Goal: Information Seeking & Learning: Learn about a topic

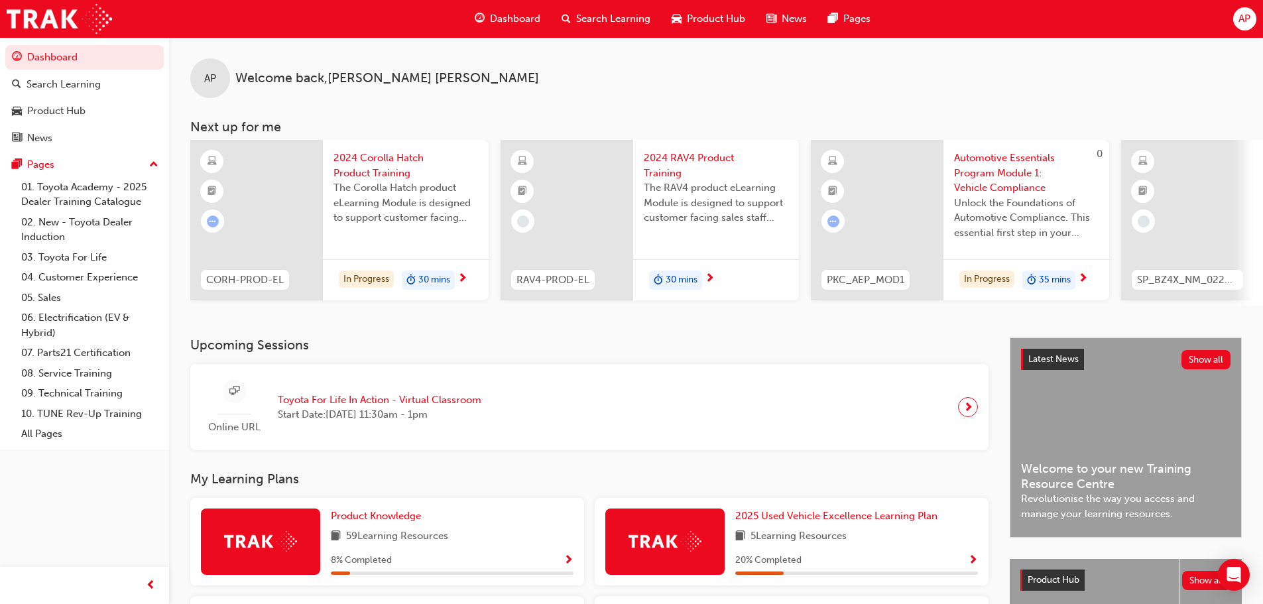
click at [492, 347] on h3 "Upcoming Sessions" at bounding box center [589, 344] width 798 height 15
click at [57, 108] on div "Product Hub" at bounding box center [56, 110] width 58 height 15
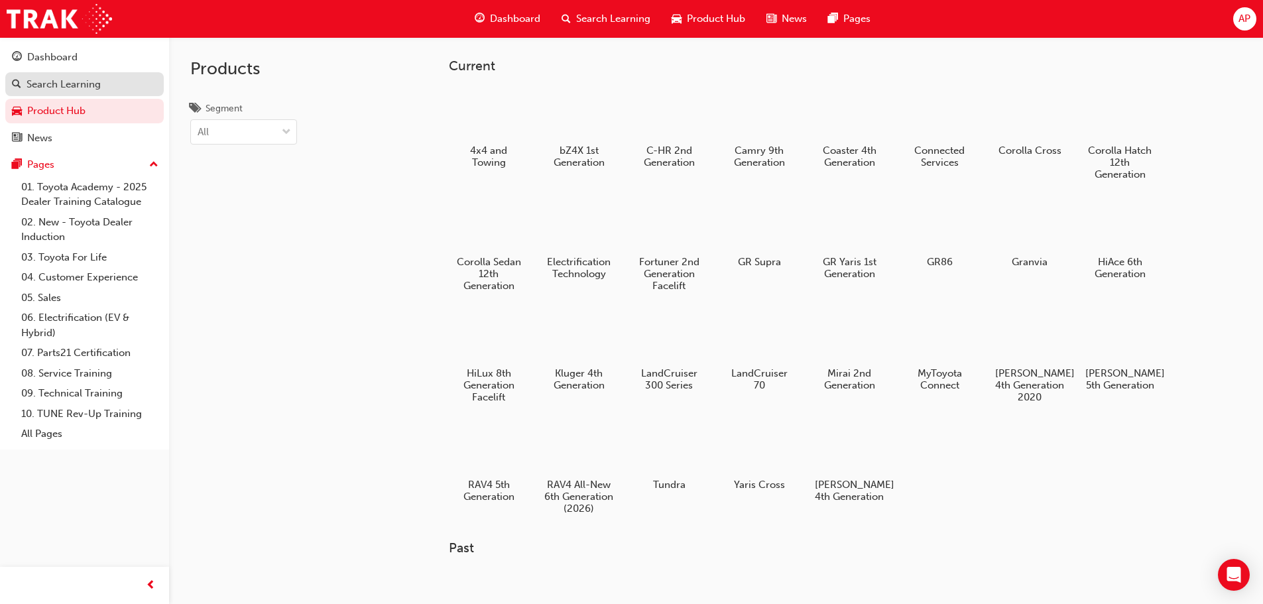
click at [109, 84] on div "Search Learning" at bounding box center [84, 84] width 145 height 17
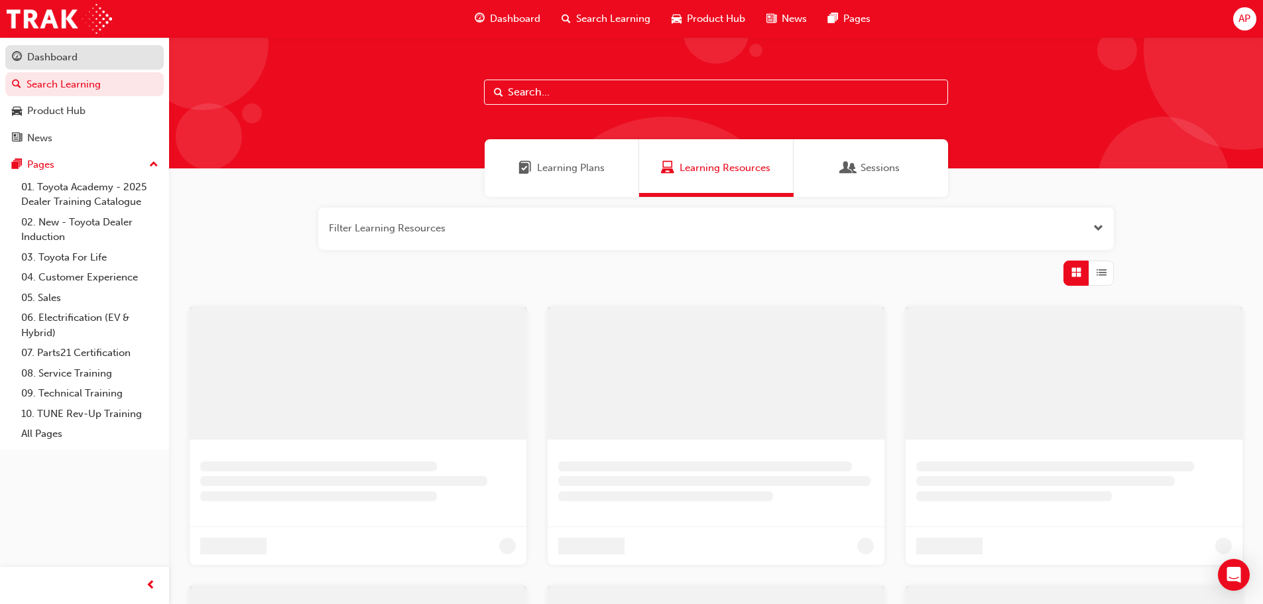
click at [70, 54] on div "Dashboard" at bounding box center [52, 57] width 50 height 15
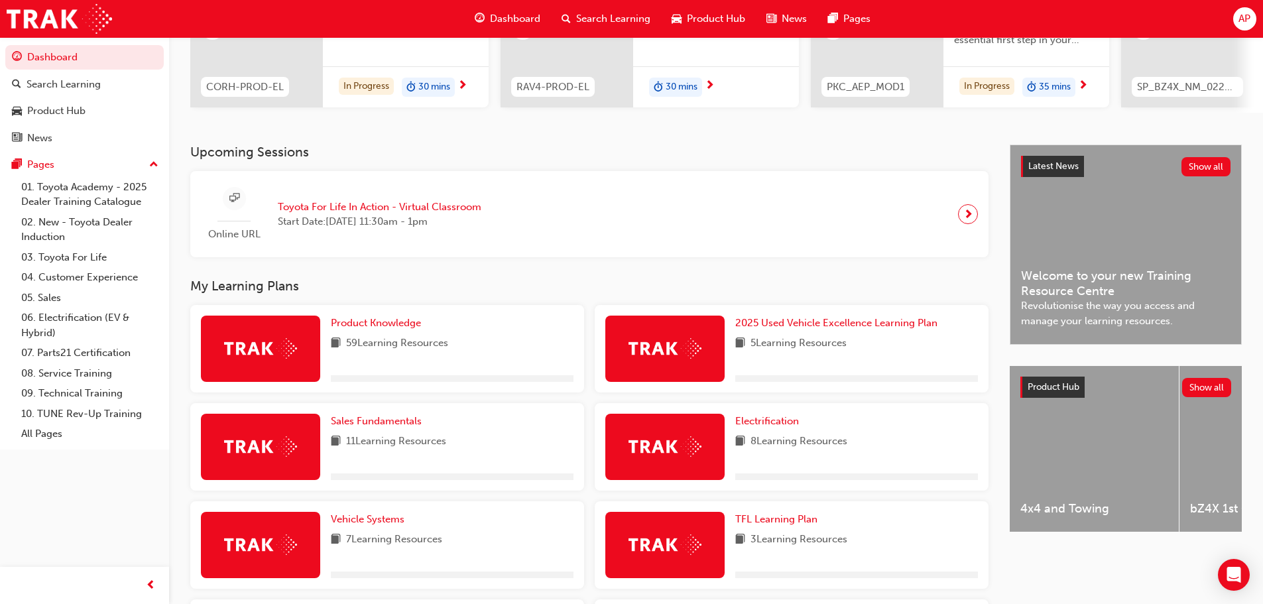
scroll to position [199, 0]
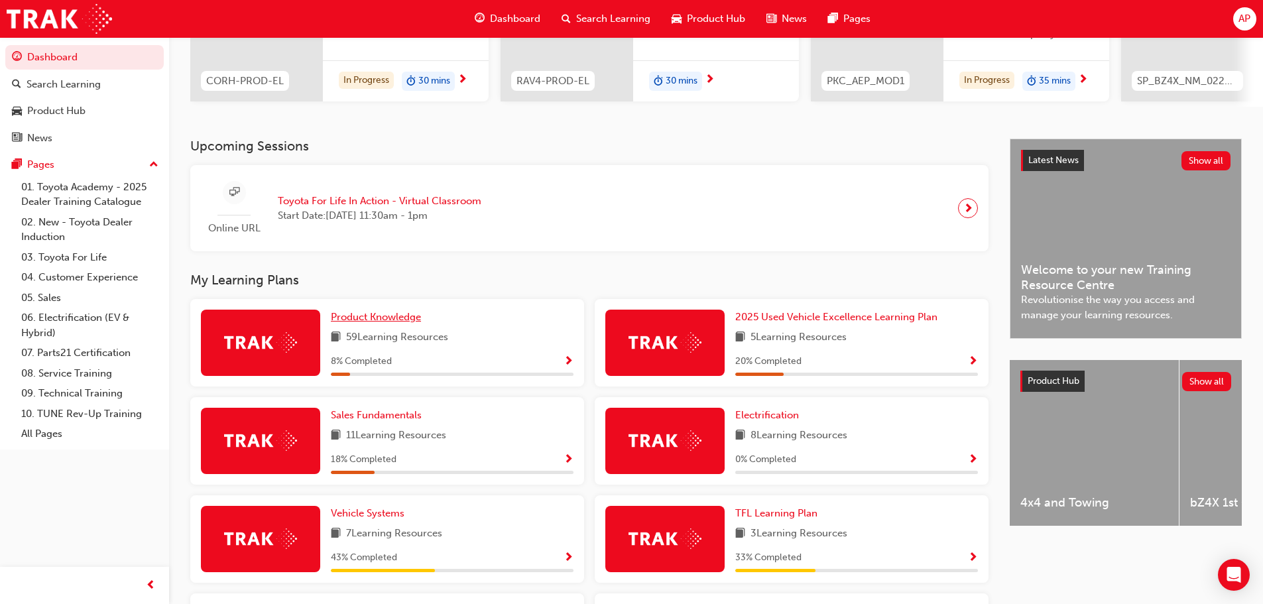
click at [401, 322] on span "Product Knowledge" at bounding box center [376, 317] width 90 height 12
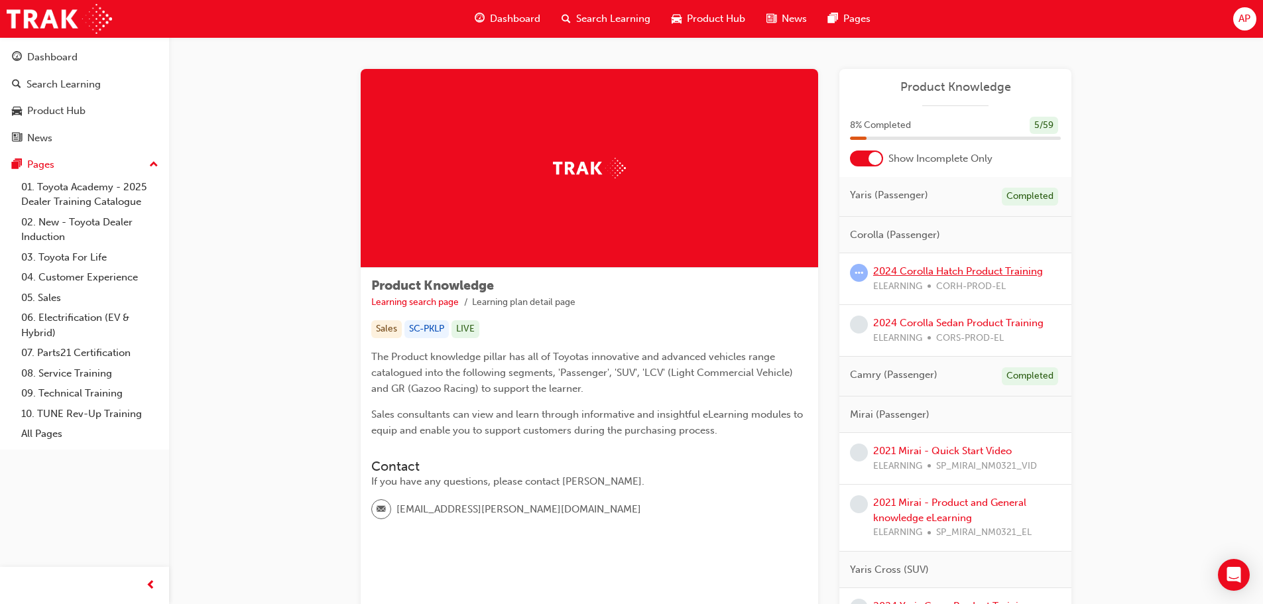
click at [938, 271] on link "2024 Corolla Hatch Product Training" at bounding box center [958, 271] width 170 height 12
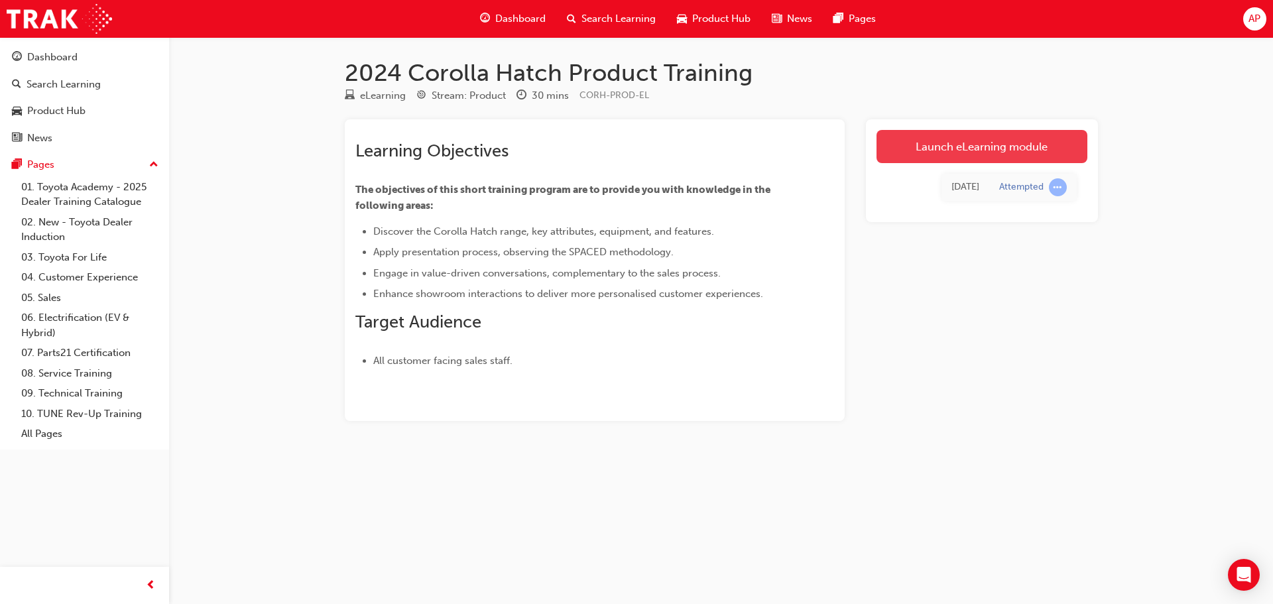
click at [1000, 152] on link "Launch eLearning module" at bounding box center [982, 146] width 211 height 33
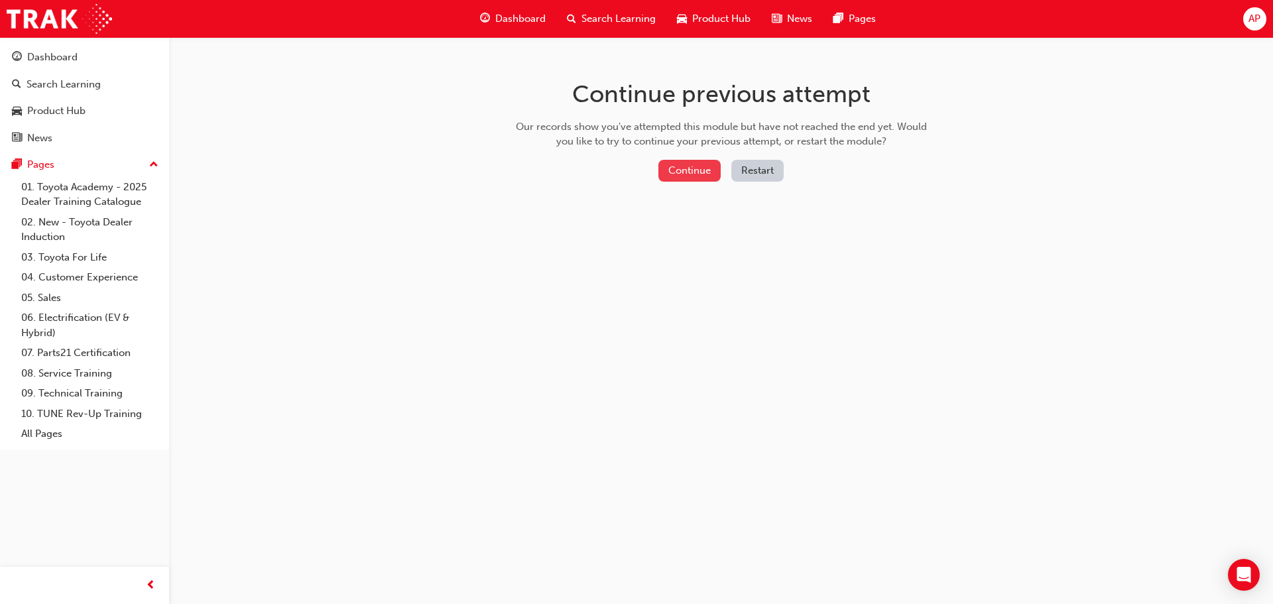
click at [666, 171] on button "Continue" at bounding box center [689, 171] width 62 height 22
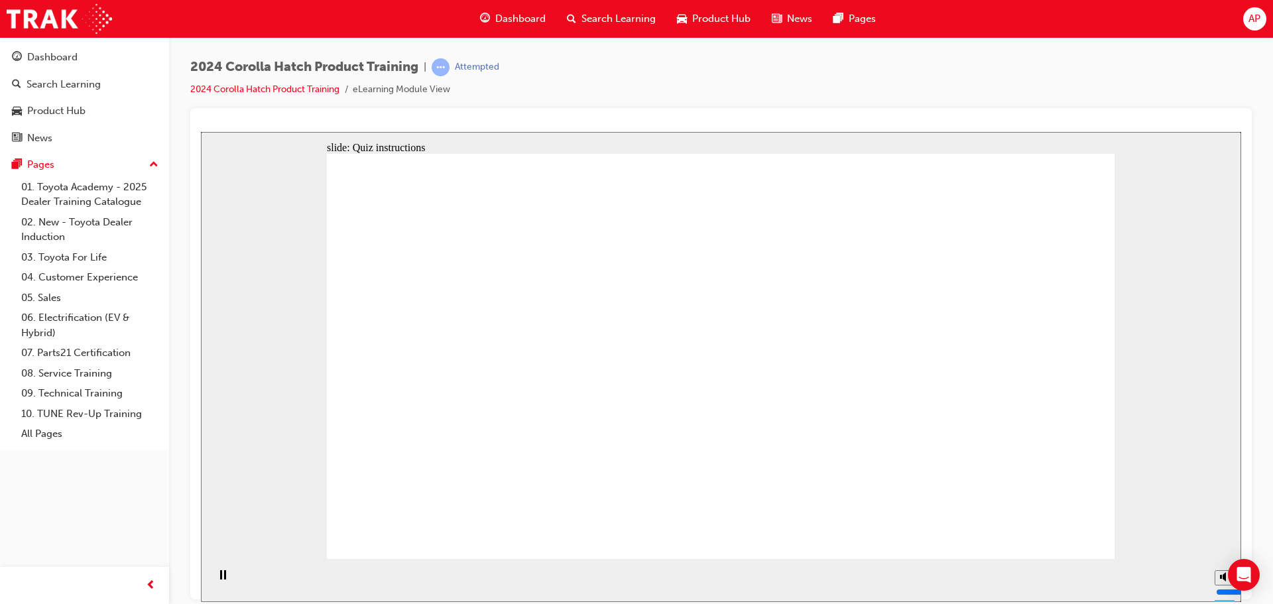
radio input "true"
drag, startPoint x: 1023, startPoint y: 519, endPoint x: 1038, endPoint y: 522, distance: 15.6
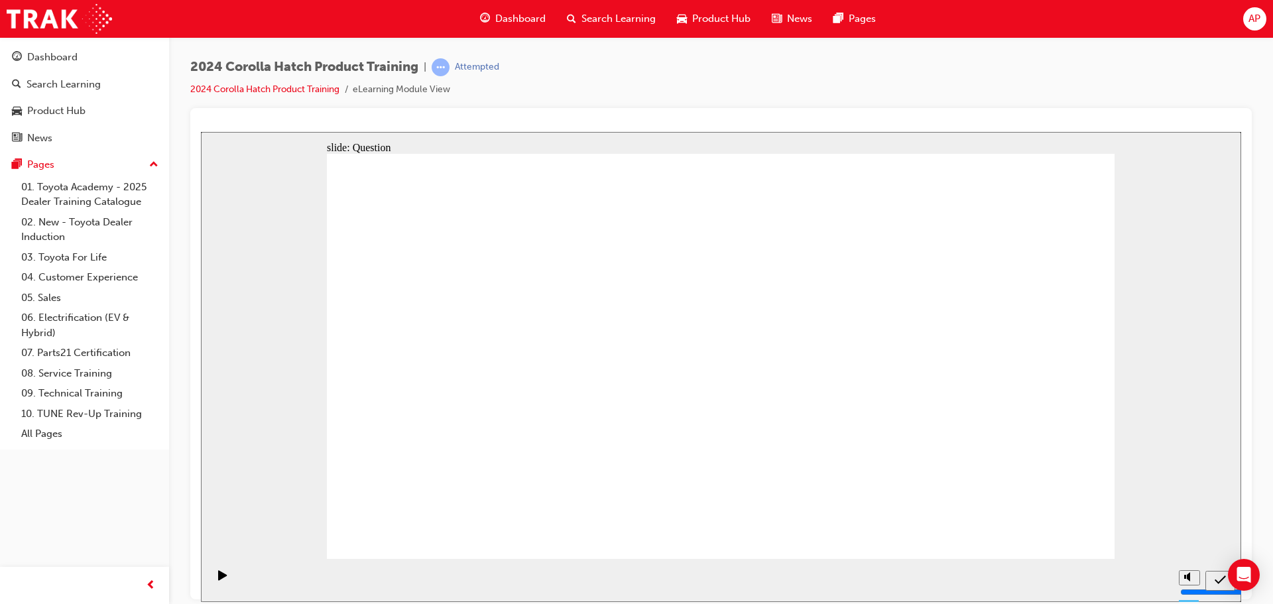
radio input "true"
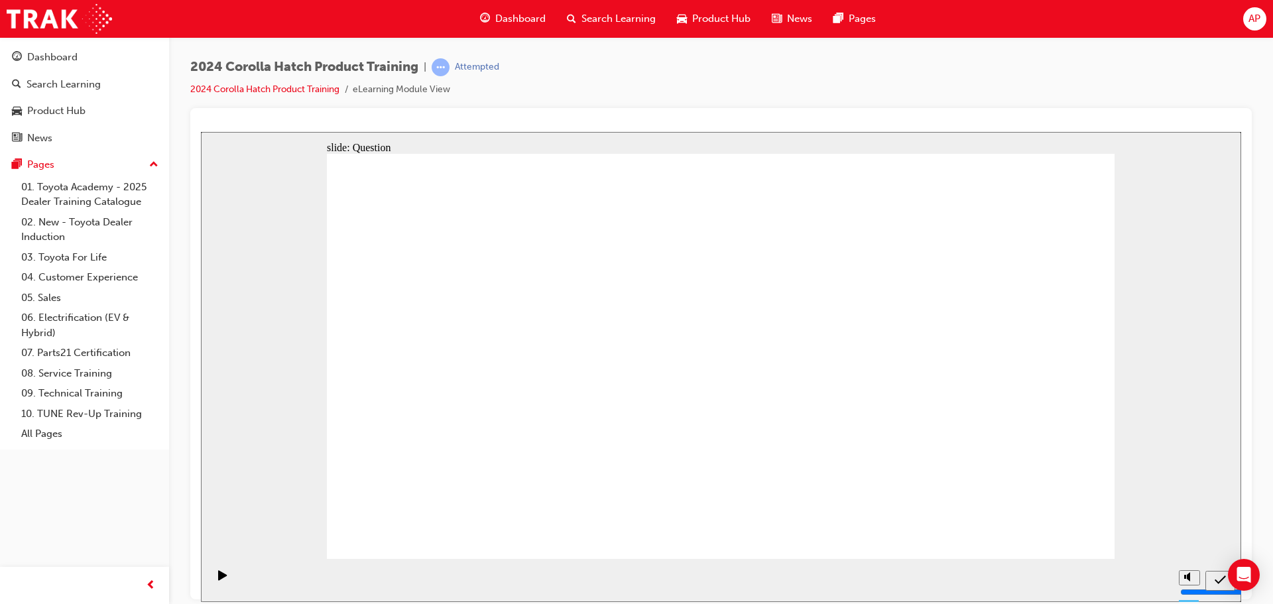
radio input "true"
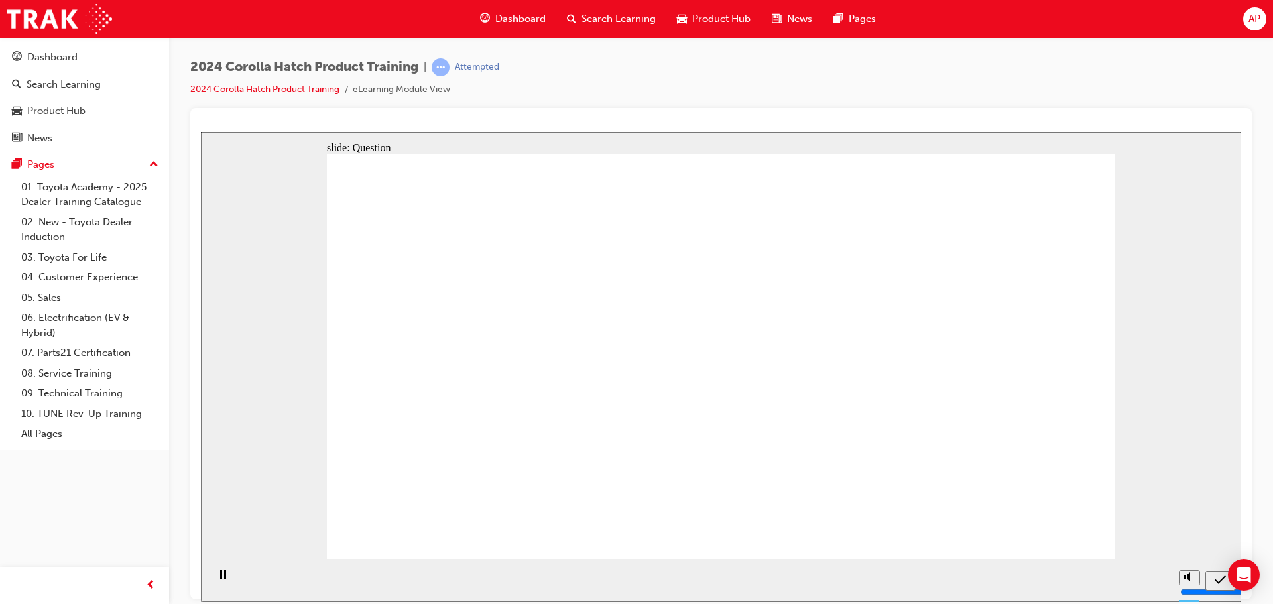
radio input "true"
drag, startPoint x: 583, startPoint y: 346, endPoint x: 454, endPoint y: 475, distance: 181.9
drag, startPoint x: 451, startPoint y: 355, endPoint x: 587, endPoint y: 501, distance: 198.9
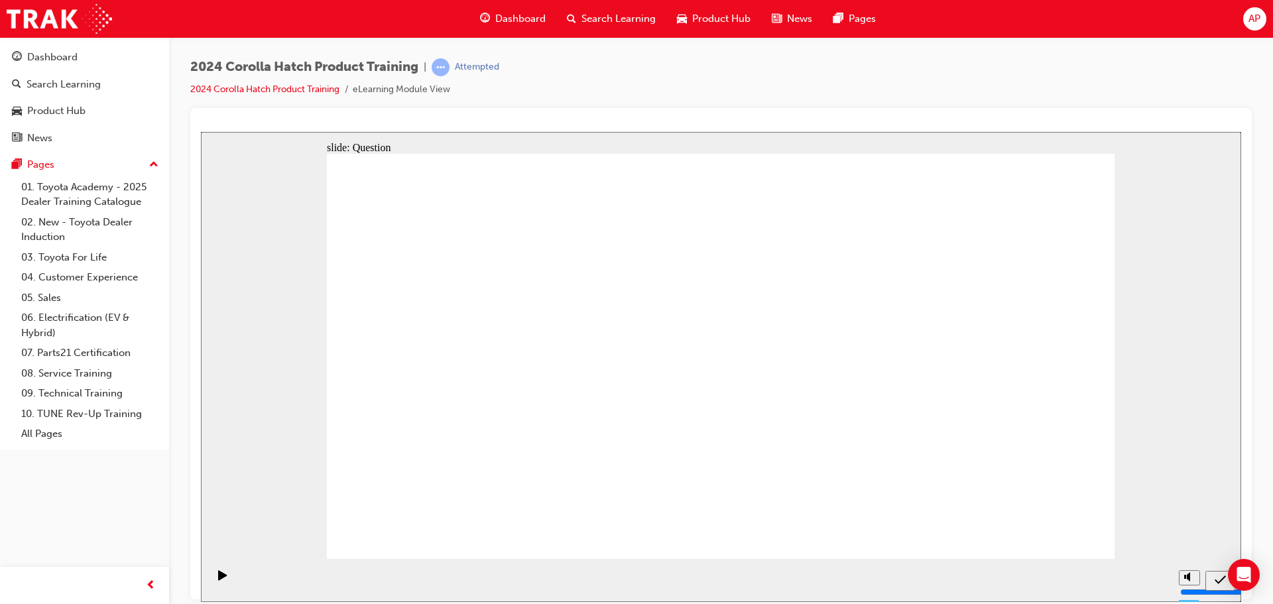
drag, startPoint x: 870, startPoint y: 347, endPoint x: 759, endPoint y: 467, distance: 163.7
drag, startPoint x: 991, startPoint y: 355, endPoint x: 922, endPoint y: 448, distance: 116.2
drag, startPoint x: 732, startPoint y: 359, endPoint x: 844, endPoint y: 454, distance: 146.8
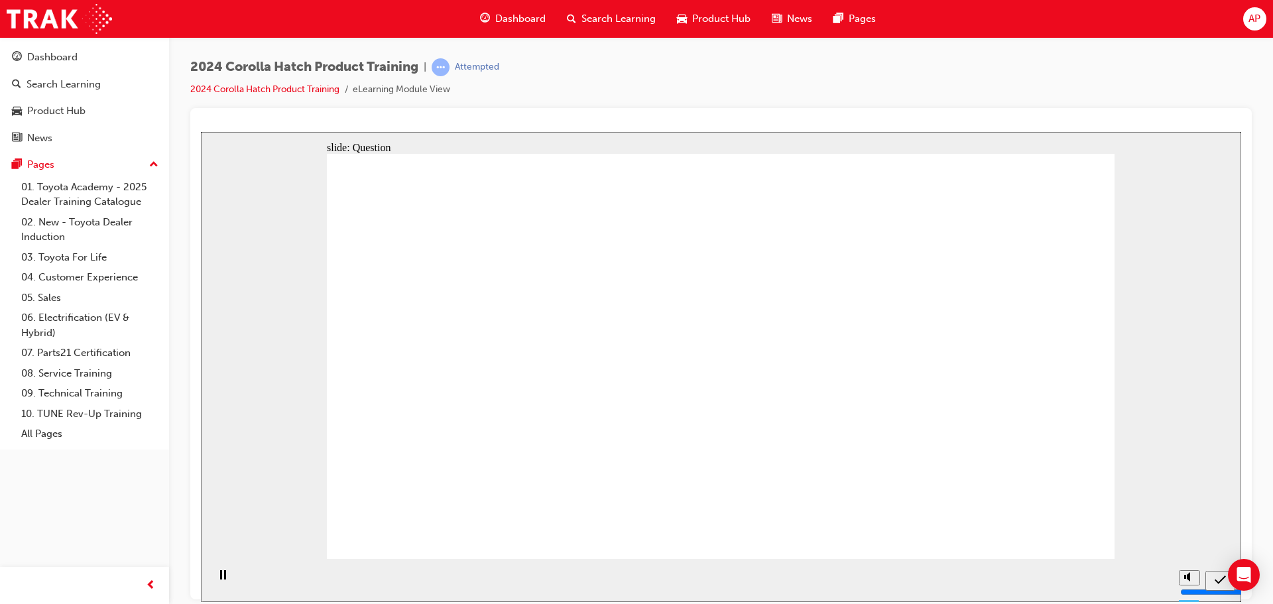
radio input "true"
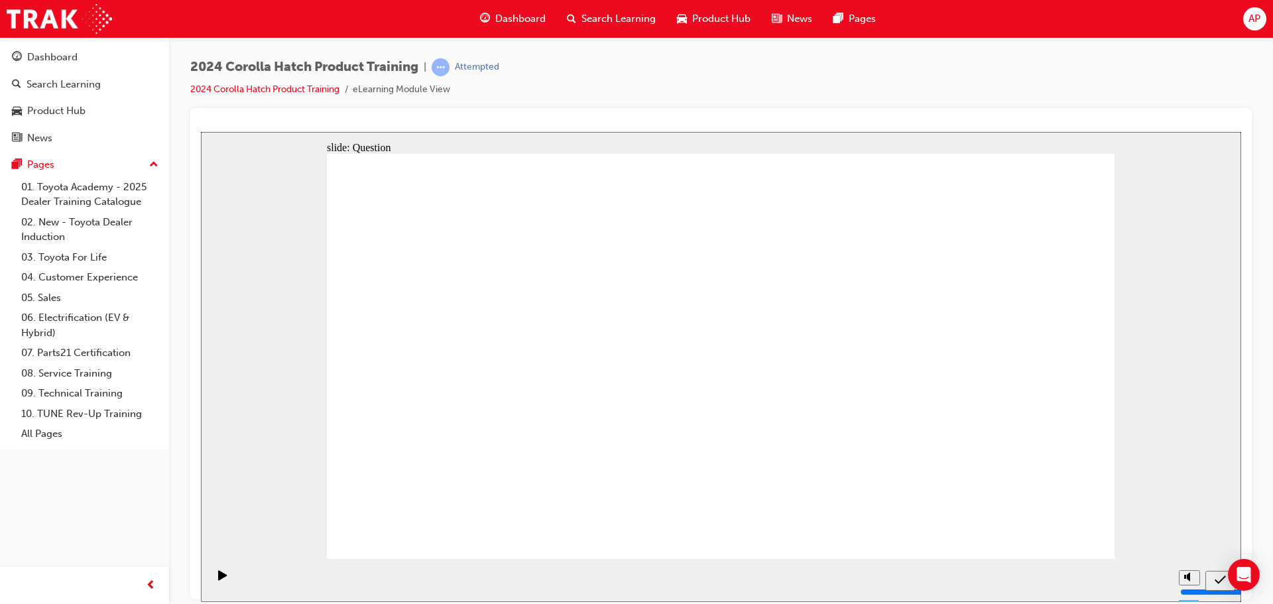
radio input "true"
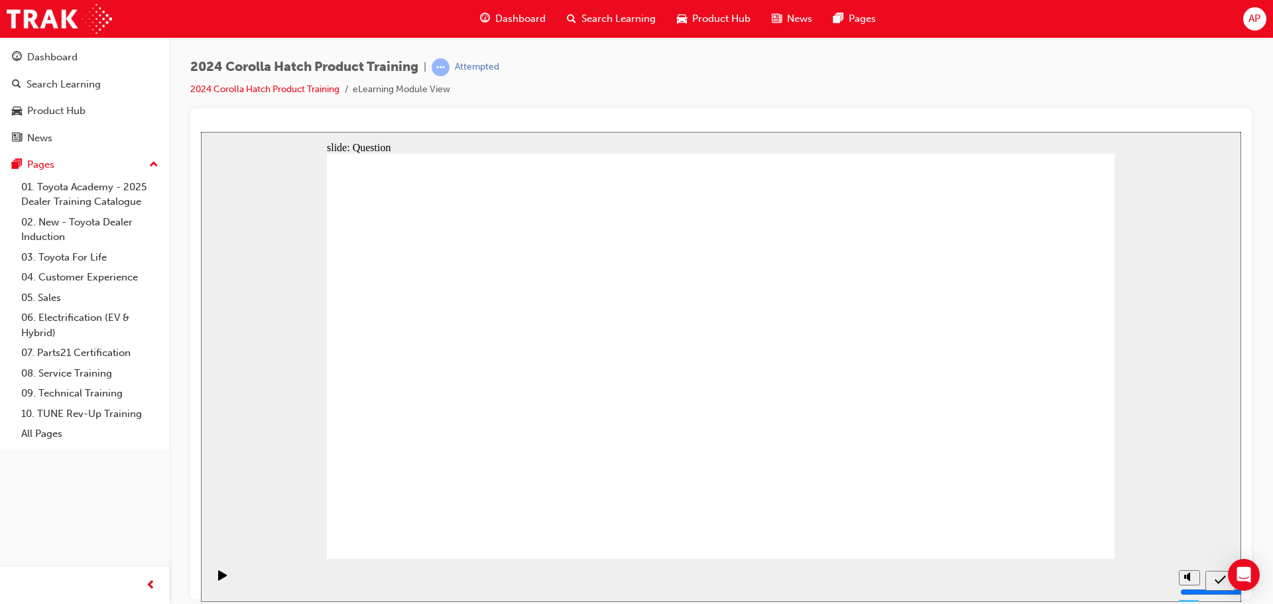
radio input "true"
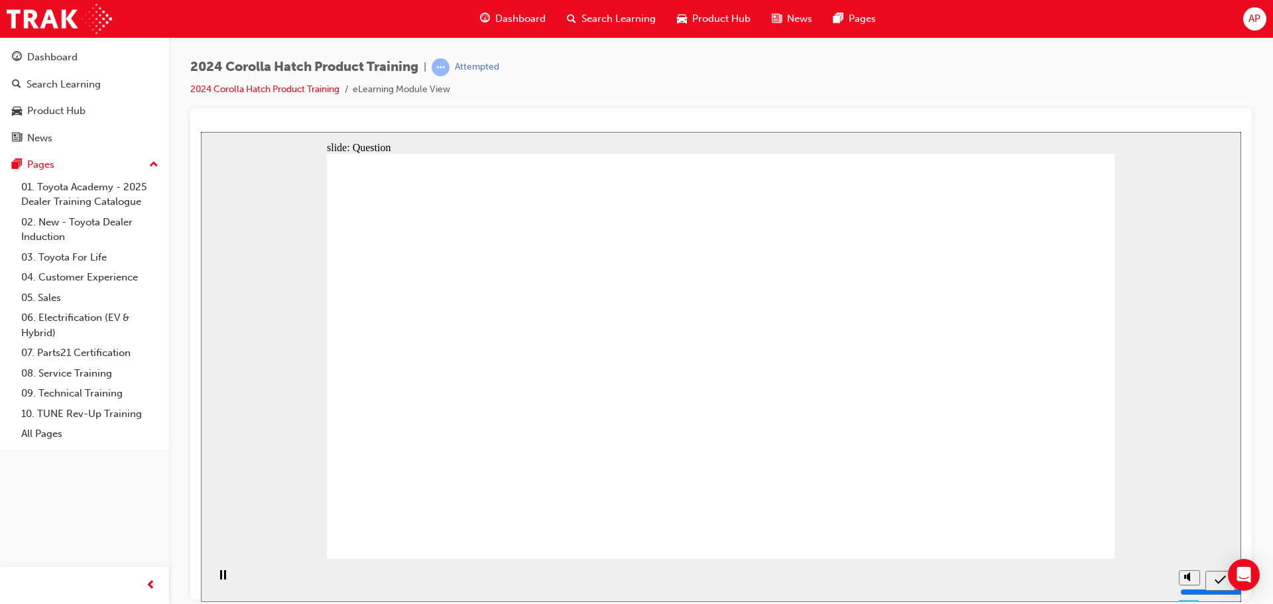
radio input "true"
drag, startPoint x: 567, startPoint y: 342, endPoint x: 451, endPoint y: 458, distance: 163.6
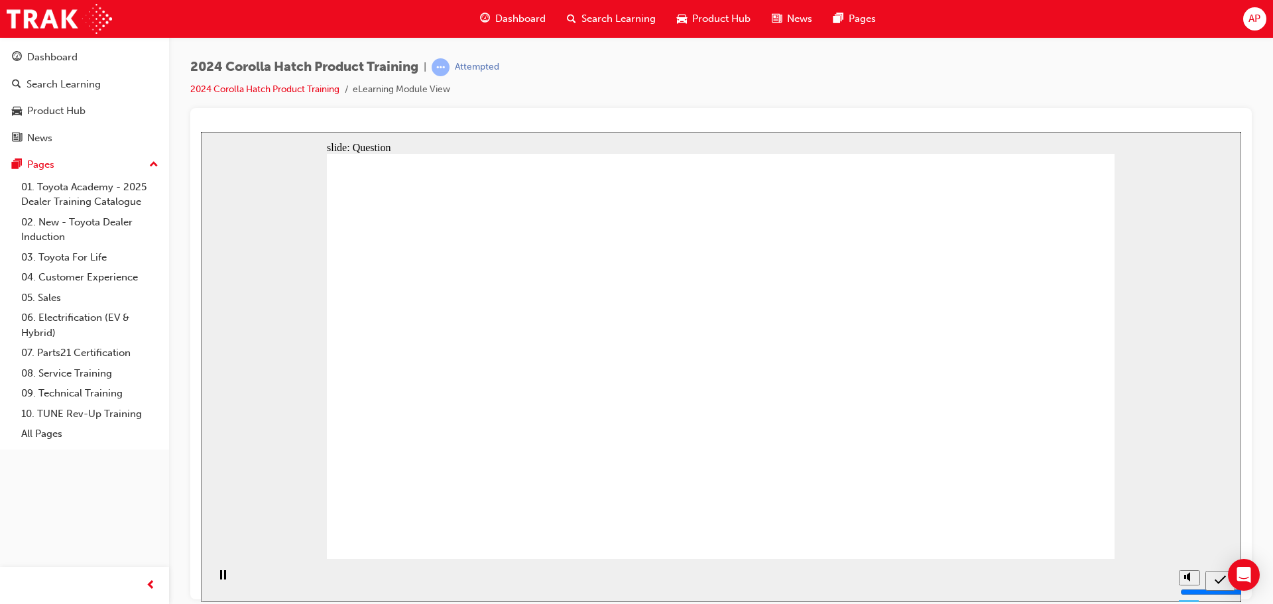
drag, startPoint x: 465, startPoint y: 335, endPoint x: 589, endPoint y: 452, distance: 169.8
drag, startPoint x: 786, startPoint y: 400, endPoint x: 749, endPoint y: 454, distance: 65.5
drag, startPoint x: 747, startPoint y: 339, endPoint x: 911, endPoint y: 426, distance: 185.4
drag, startPoint x: 987, startPoint y: 343, endPoint x: 1001, endPoint y: 451, distance: 108.2
drag, startPoint x: 1008, startPoint y: 463, endPoint x: 1007, endPoint y: 437, distance: 26.6
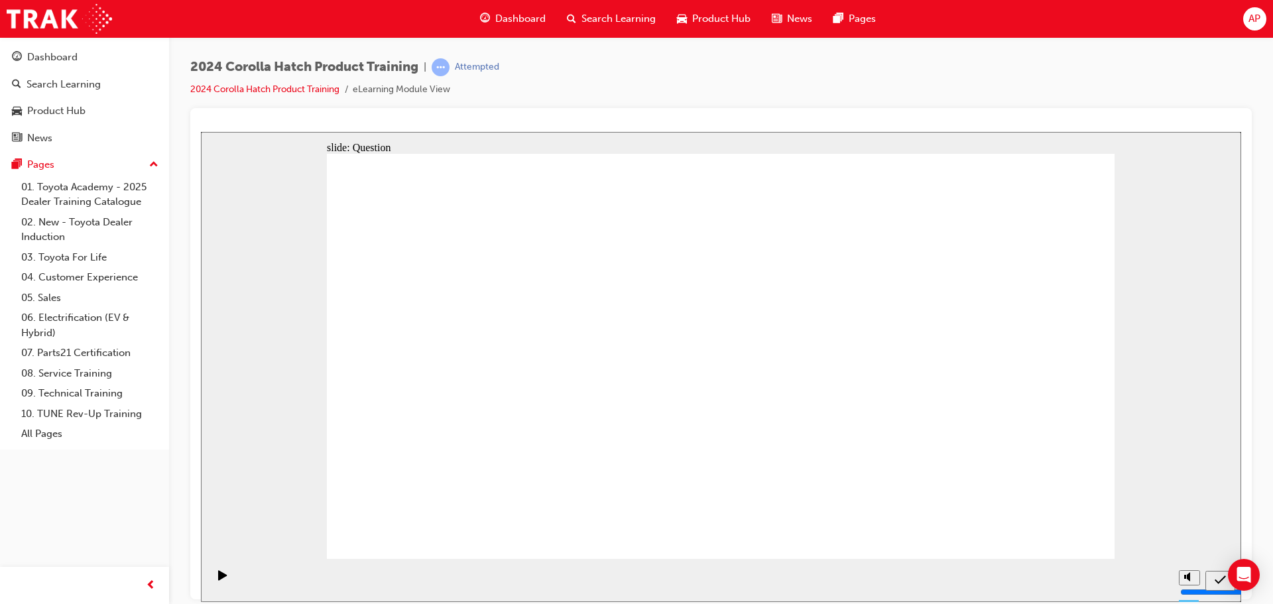
radio input "true"
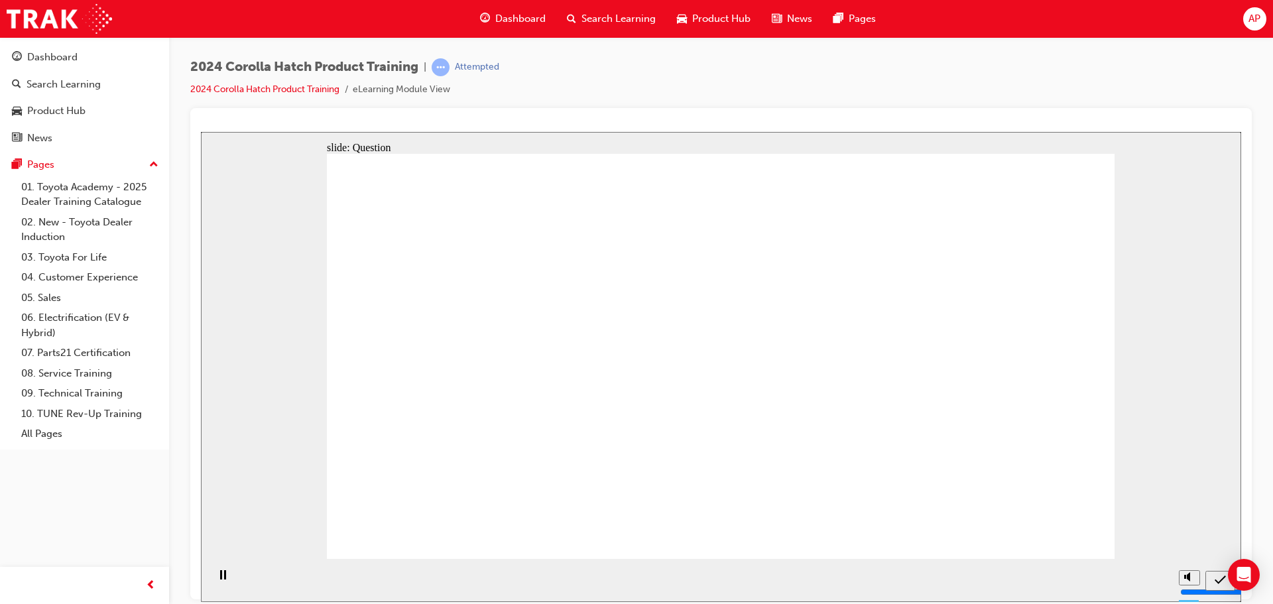
radio input "true"
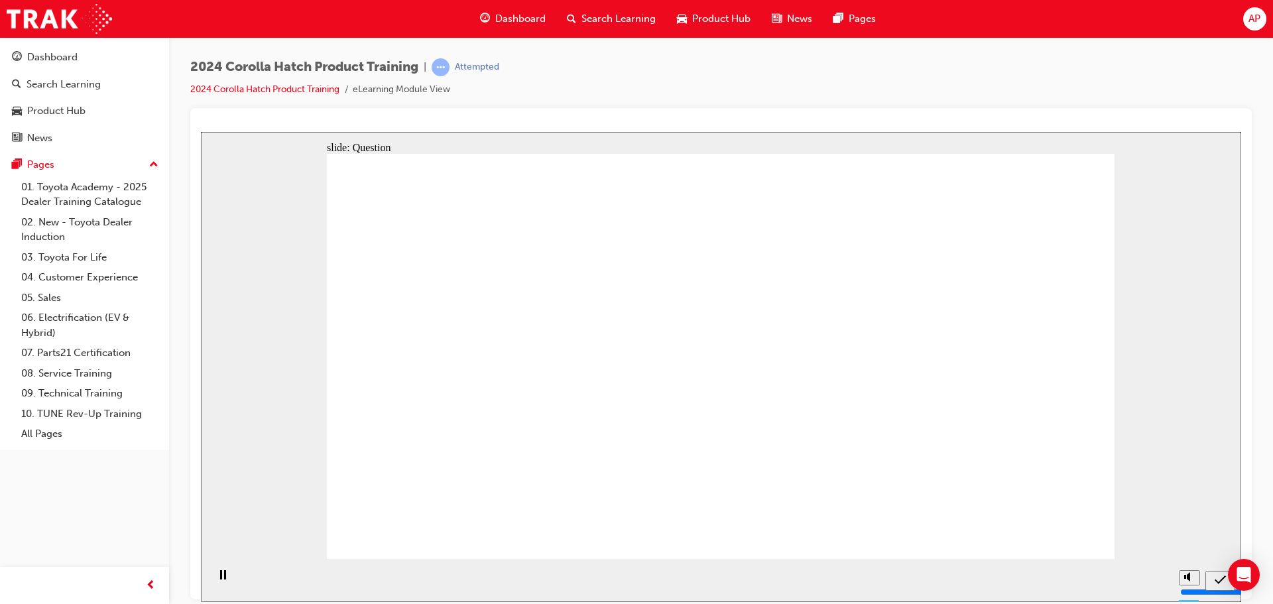
radio input "true"
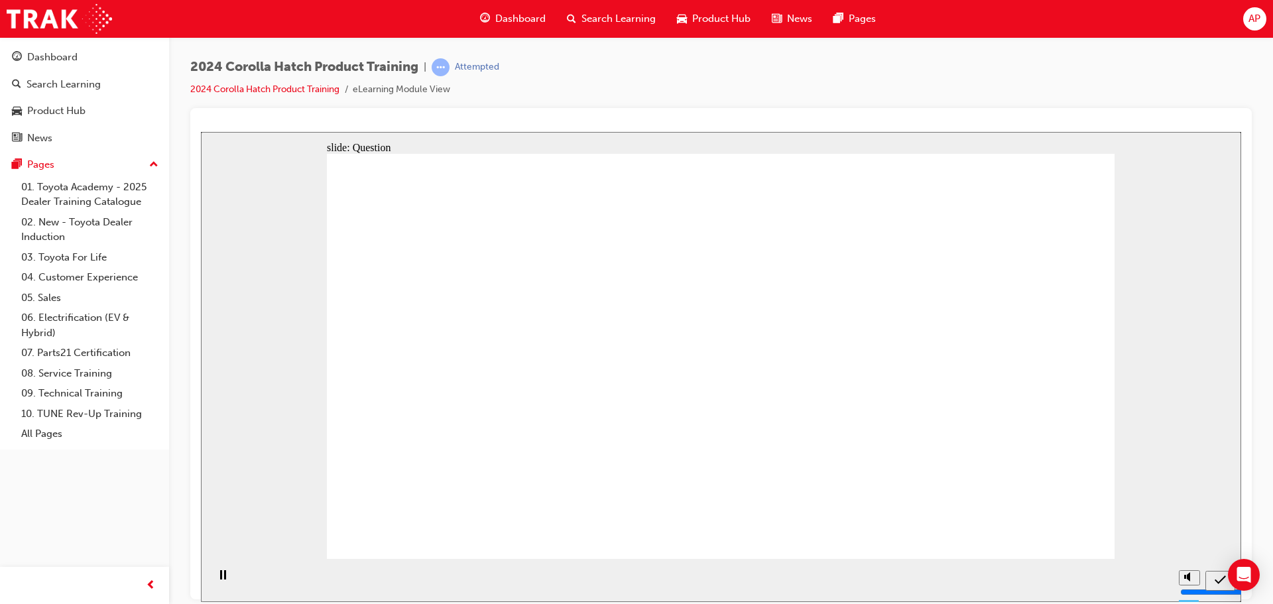
radio input "false"
radio input "true"
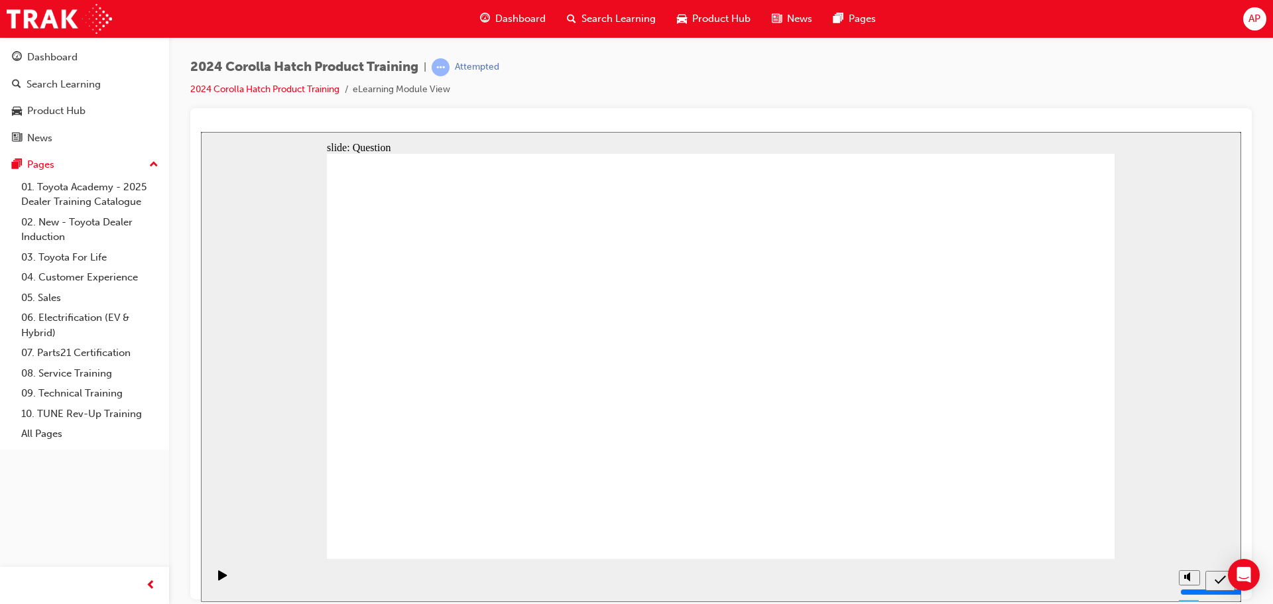
drag, startPoint x: 643, startPoint y: 351, endPoint x: 493, endPoint y: 456, distance: 183.4
drag, startPoint x: 447, startPoint y: 341, endPoint x: 611, endPoint y: 477, distance: 213.3
drag, startPoint x: 879, startPoint y: 361, endPoint x: 749, endPoint y: 505, distance: 193.9
drag, startPoint x: 1007, startPoint y: 365, endPoint x: 1017, endPoint y: 487, distance: 121.8
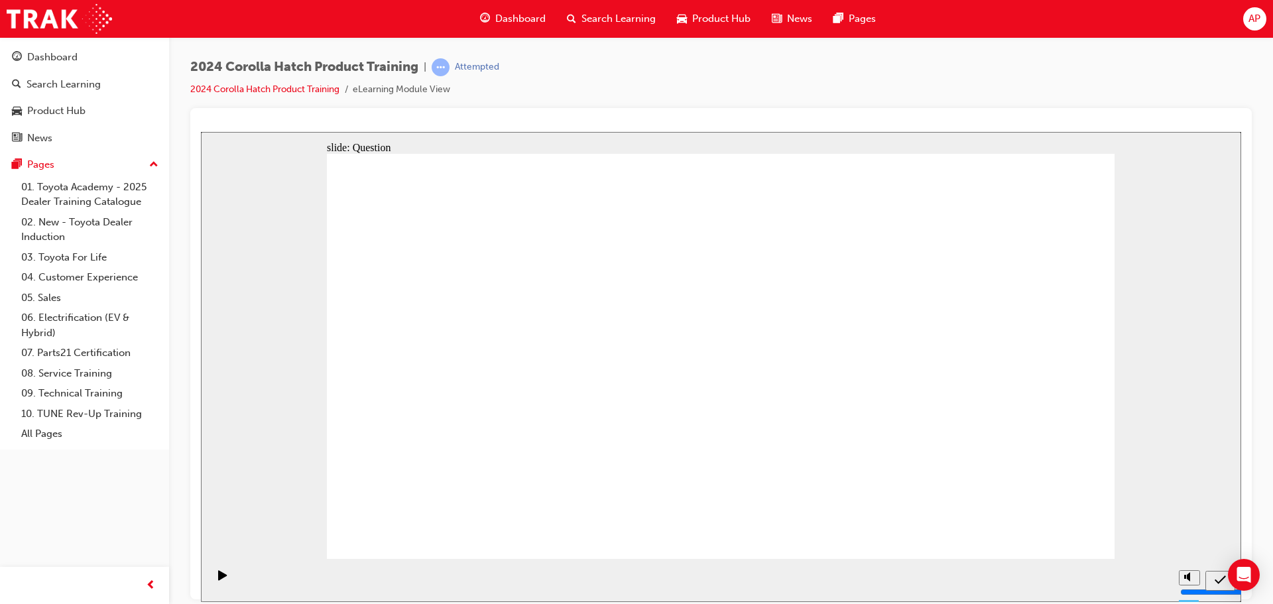
drag, startPoint x: 715, startPoint y: 336, endPoint x: 822, endPoint y: 445, distance: 152.4
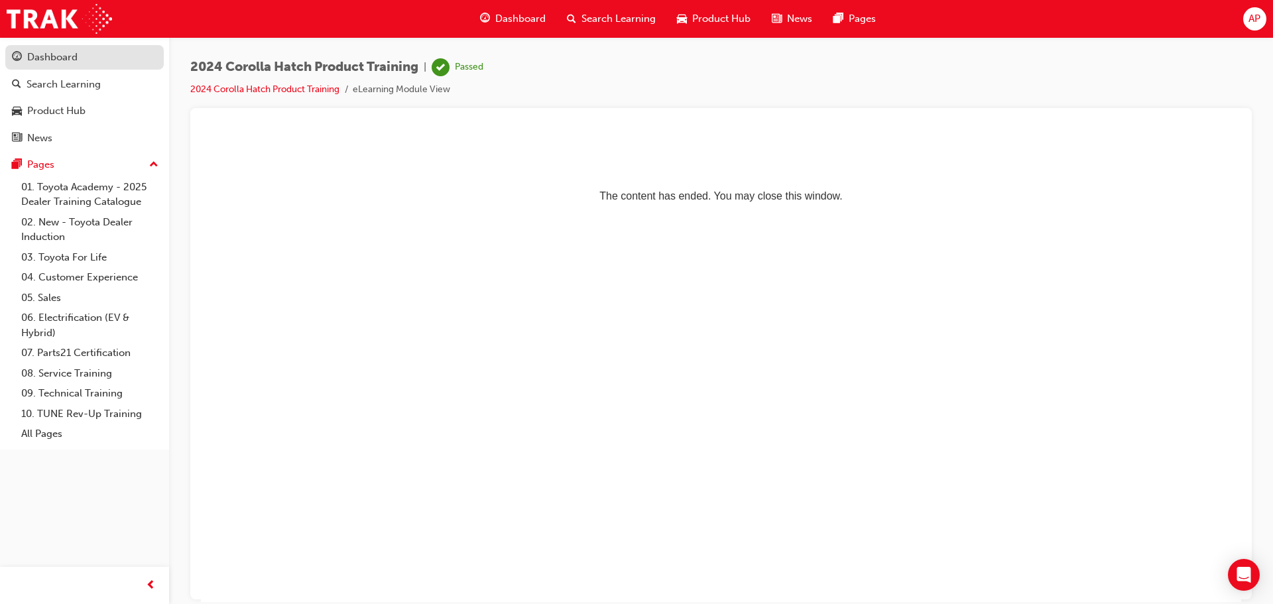
click at [90, 58] on div "Dashboard" at bounding box center [84, 57] width 145 height 17
